Goal: Information Seeking & Learning: Find specific page/section

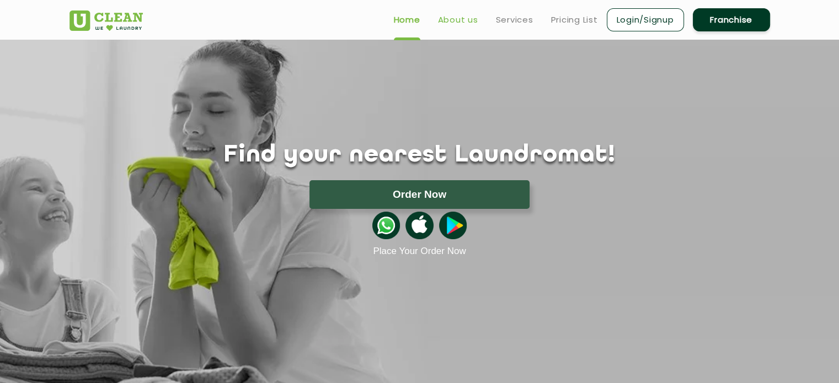
click at [464, 20] on link "About us" at bounding box center [458, 19] width 40 height 13
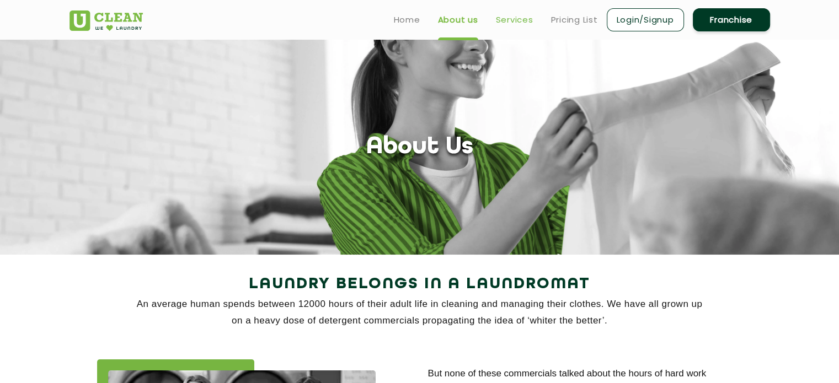
click at [529, 20] on link "Services" at bounding box center [514, 19] width 37 height 13
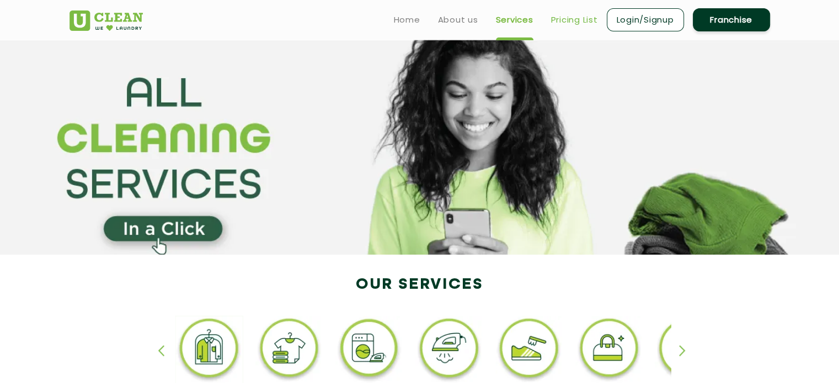
click at [579, 15] on link "Pricing List" at bounding box center [574, 19] width 47 height 13
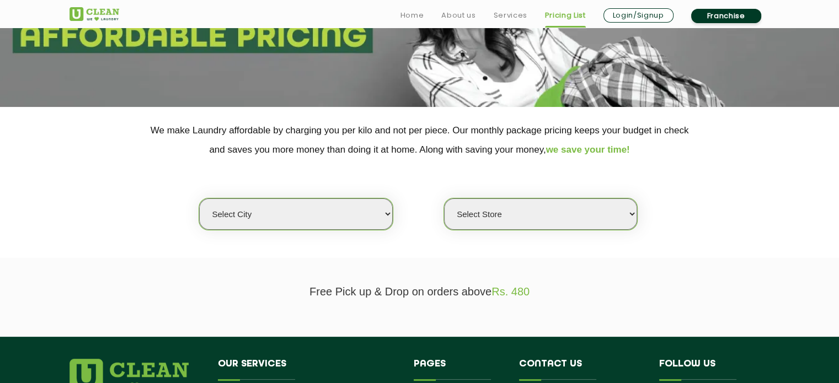
scroll to position [165, 0]
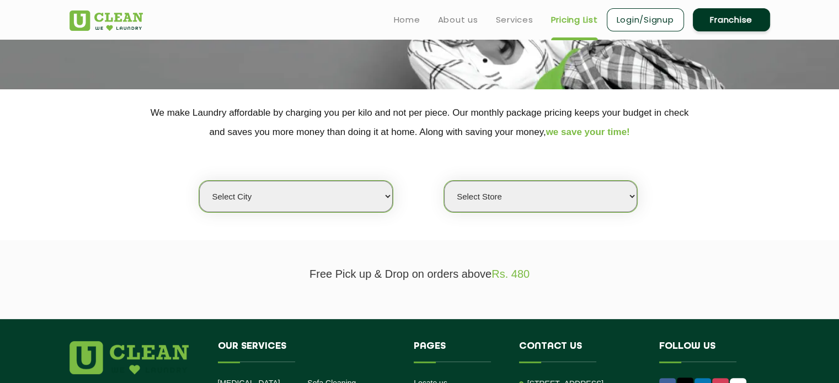
click at [342, 187] on select "Select city [GEOGRAPHIC_DATA] [GEOGRAPHIC_DATA] [GEOGRAPHIC_DATA] [GEOGRAPHIC_D…" at bounding box center [295, 196] width 193 height 31
click at [373, 202] on select "Select city [GEOGRAPHIC_DATA] [GEOGRAPHIC_DATA] [GEOGRAPHIC_DATA] [GEOGRAPHIC_D…" at bounding box center [295, 196] width 193 height 31
click at [389, 195] on select "Select city [GEOGRAPHIC_DATA] [GEOGRAPHIC_DATA] [GEOGRAPHIC_DATA] [GEOGRAPHIC_D…" at bounding box center [295, 196] width 193 height 31
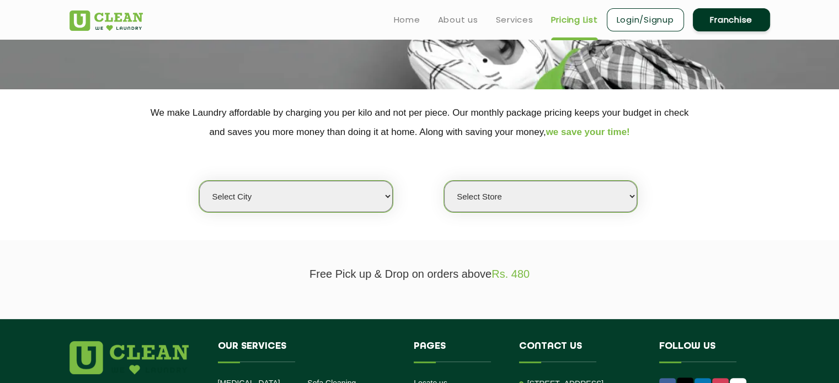
click at [385, 196] on select "Select city [GEOGRAPHIC_DATA] [GEOGRAPHIC_DATA] [GEOGRAPHIC_DATA] [GEOGRAPHIC_D…" at bounding box center [295, 196] width 193 height 31
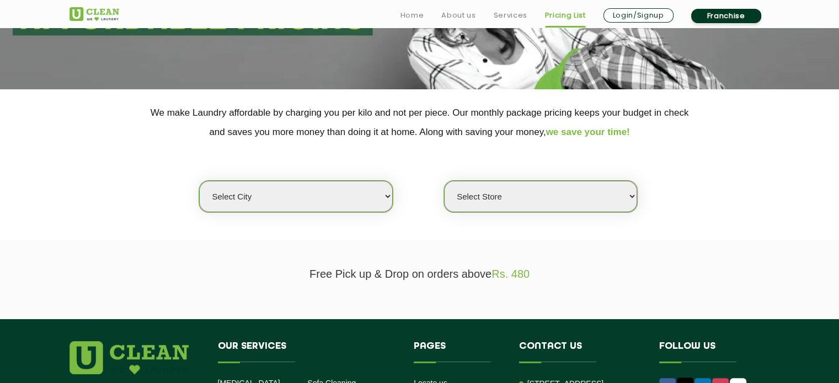
click at [517, 198] on select "Select Store" at bounding box center [540, 196] width 193 height 31
click at [379, 192] on select "Select city [GEOGRAPHIC_DATA] [GEOGRAPHIC_DATA] [GEOGRAPHIC_DATA] [GEOGRAPHIC_D…" at bounding box center [295, 196] width 193 height 31
select select "15"
click at [199, 181] on select "Select city [GEOGRAPHIC_DATA] [GEOGRAPHIC_DATA] [GEOGRAPHIC_DATA] [GEOGRAPHIC_D…" at bounding box center [295, 196] width 193 height 31
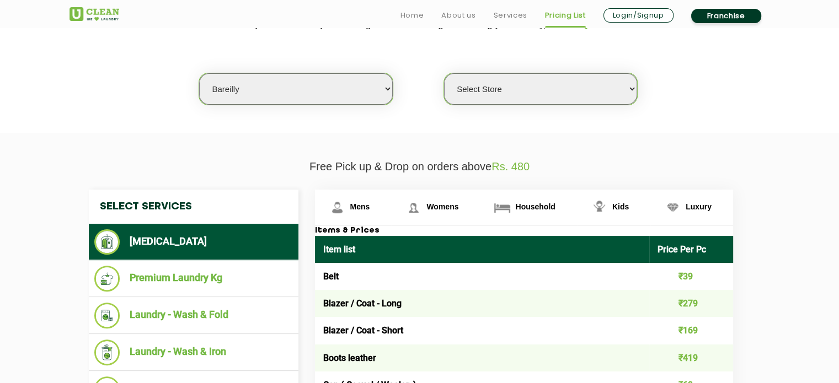
scroll to position [276, 0]
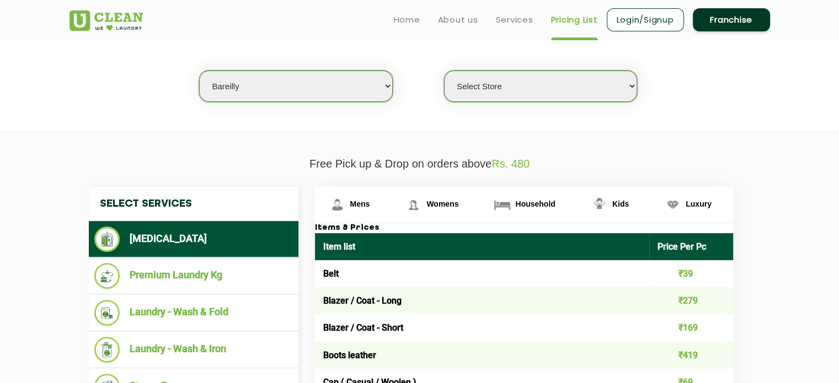
click at [518, 84] on select "Select Store [GEOGRAPHIC_DATA]" at bounding box center [540, 86] width 193 height 31
select select "32"
click at [444, 71] on select "Select Store [GEOGRAPHIC_DATA]" at bounding box center [540, 86] width 193 height 31
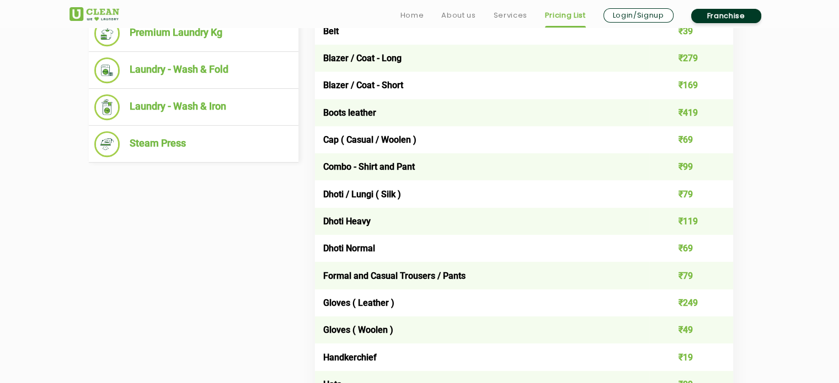
scroll to position [551, 0]
